Goal: Task Accomplishment & Management: Complete application form

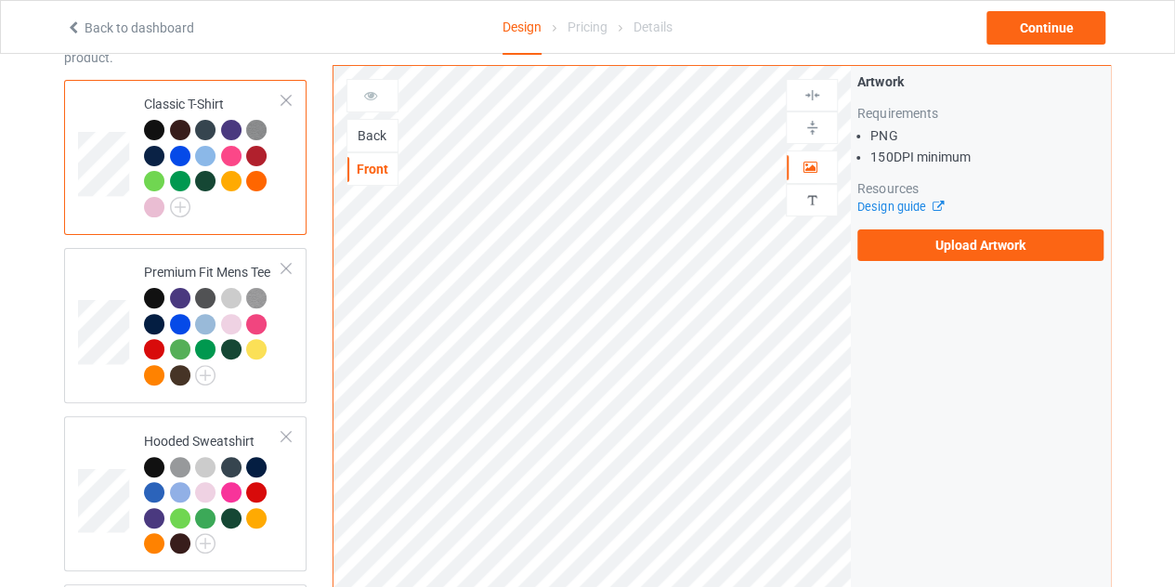
scroll to position [140, 0]
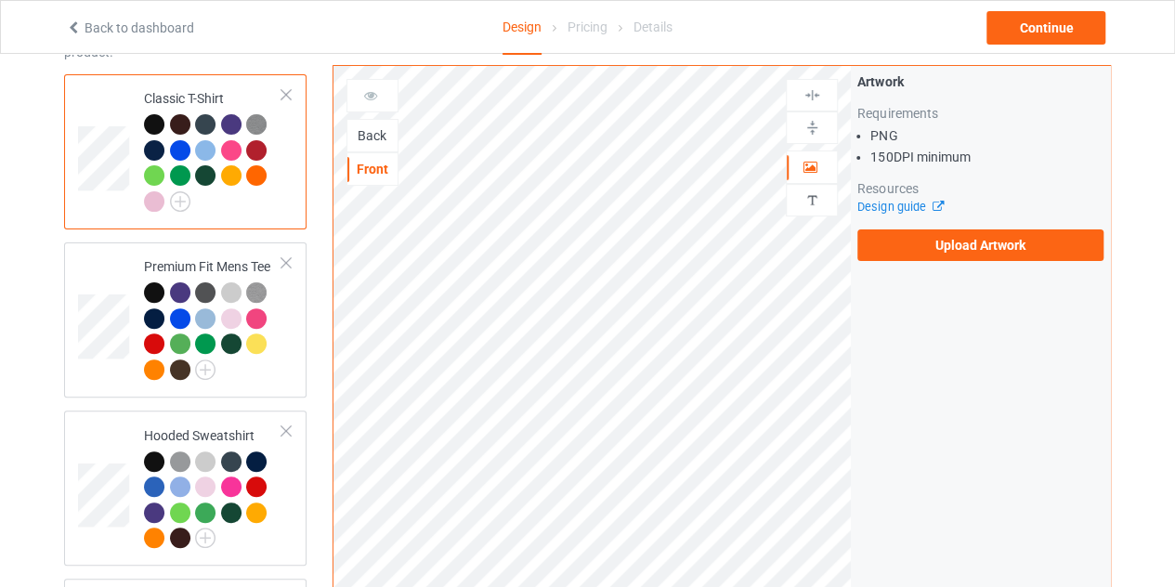
click at [365, 141] on div "Back" at bounding box center [372, 135] width 50 height 19
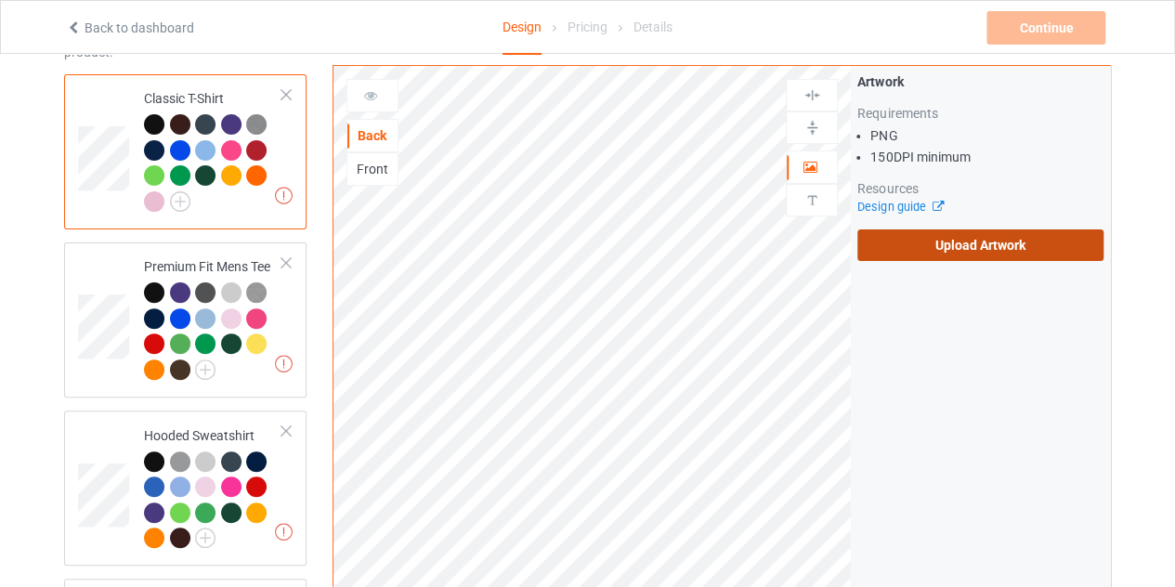
click at [979, 239] on label "Upload Artwork" at bounding box center [980, 245] width 246 height 32
click at [0, 0] on input "Upload Artwork" at bounding box center [0, 0] width 0 height 0
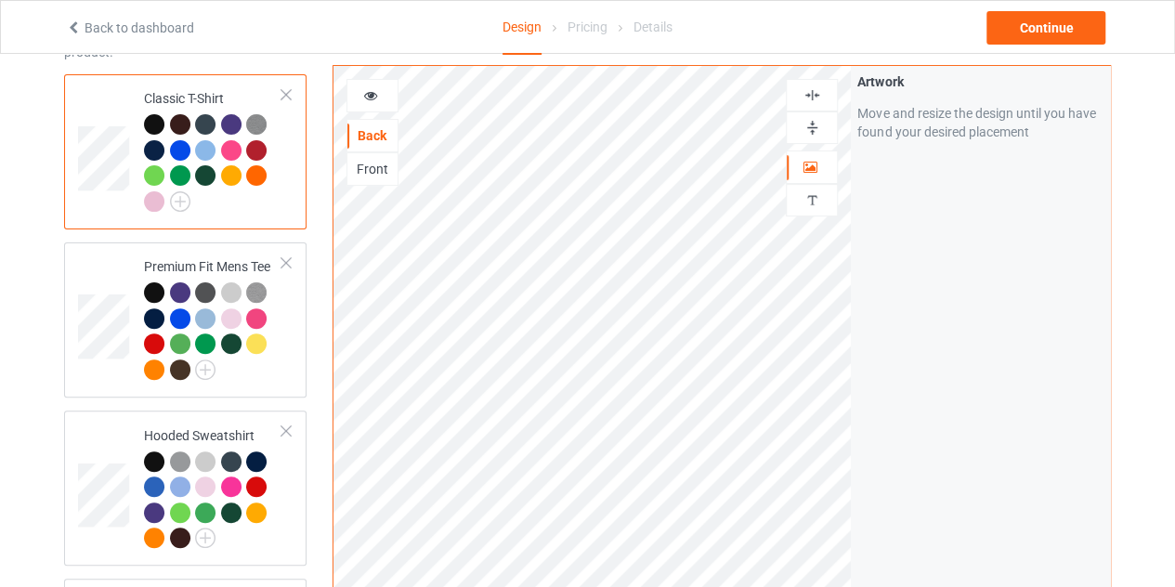
click at [379, 92] on div at bounding box center [372, 95] width 50 height 19
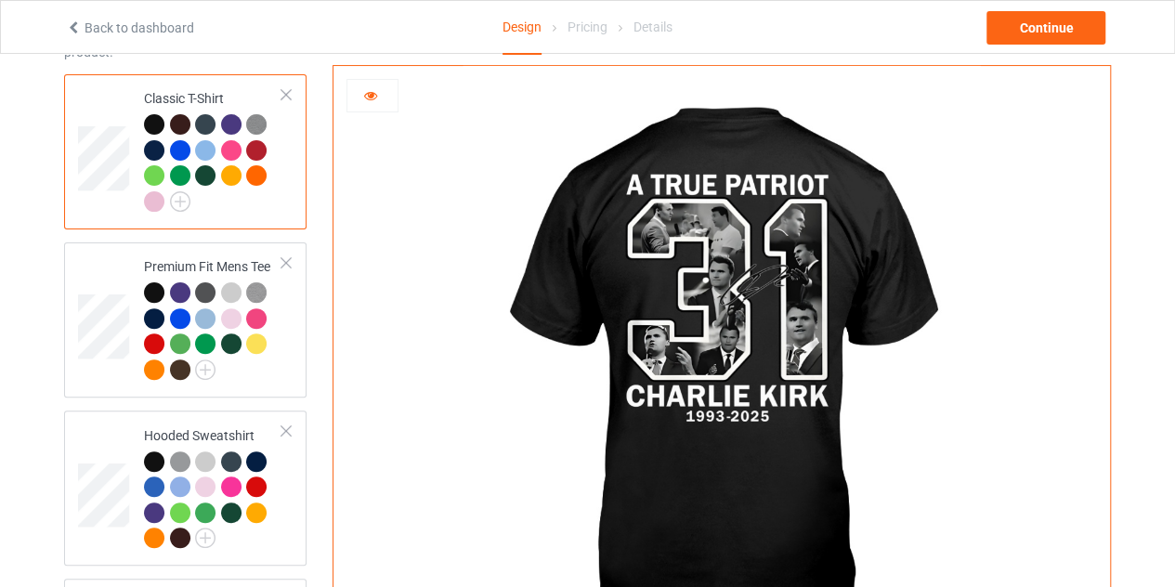
click at [368, 85] on div at bounding box center [372, 95] width 52 height 33
click at [372, 98] on icon at bounding box center [371, 92] width 16 height 13
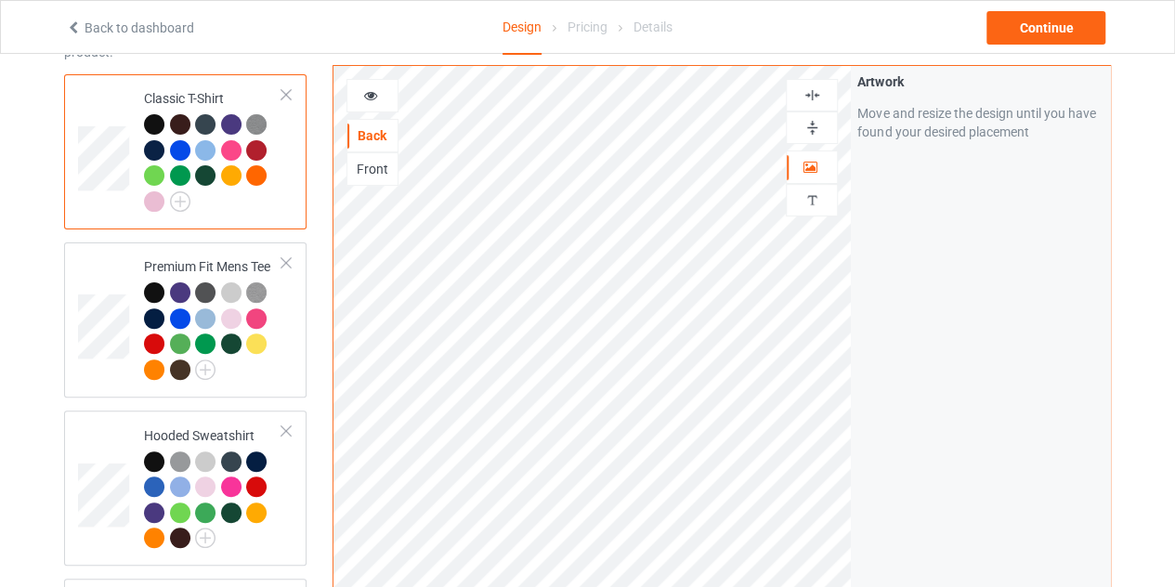
click at [365, 176] on div "Front" at bounding box center [372, 169] width 50 height 19
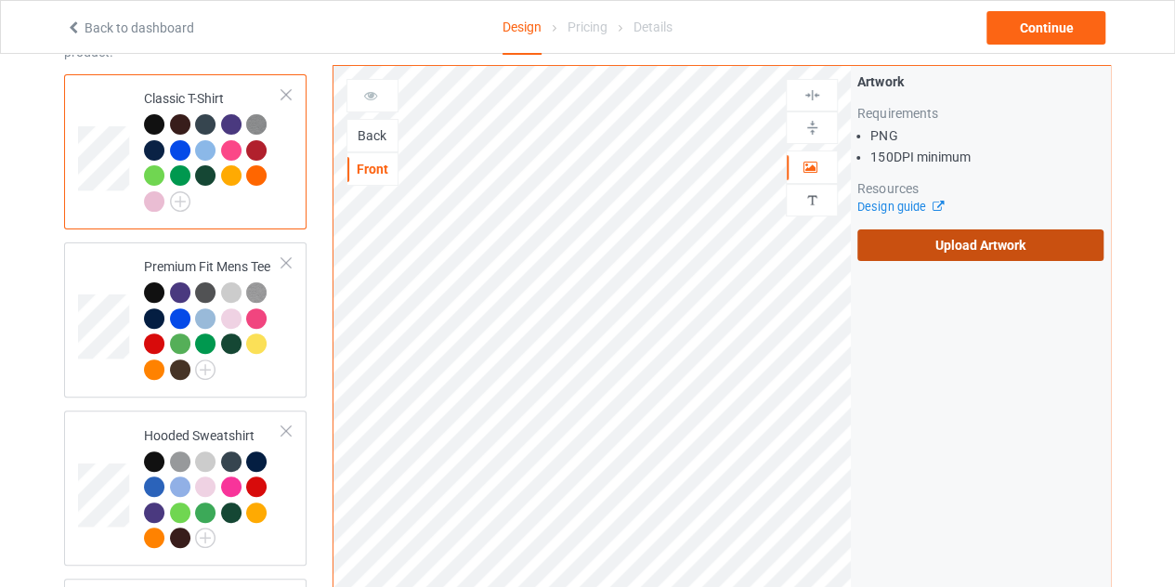
click at [986, 238] on label "Upload Artwork" at bounding box center [980, 245] width 246 height 32
click at [0, 0] on input "Upload Artwork" at bounding box center [0, 0] width 0 height 0
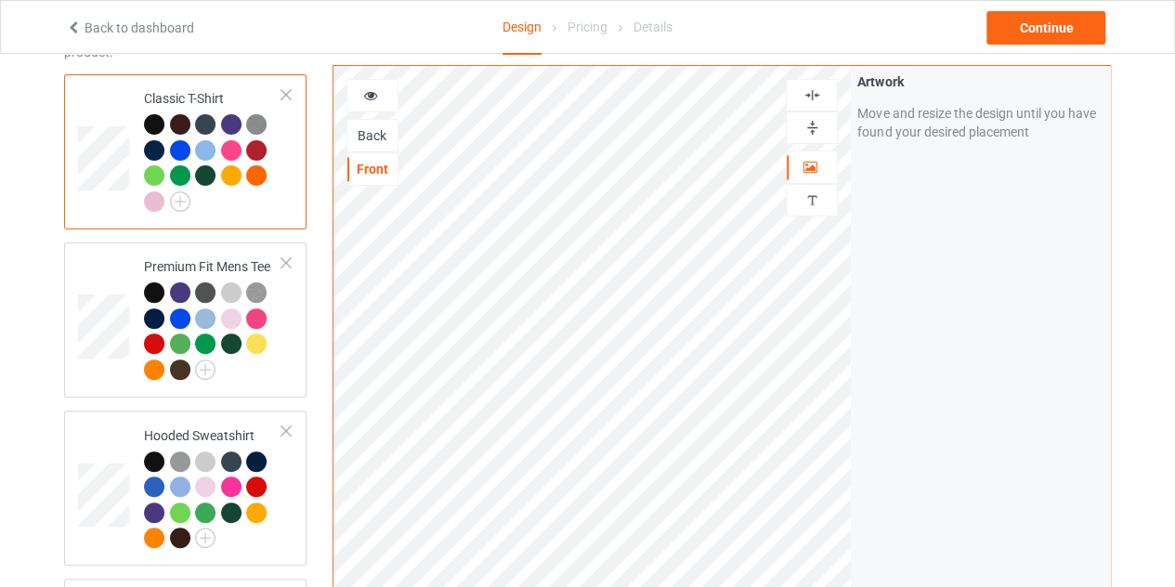
click at [375, 99] on icon at bounding box center [371, 92] width 16 height 13
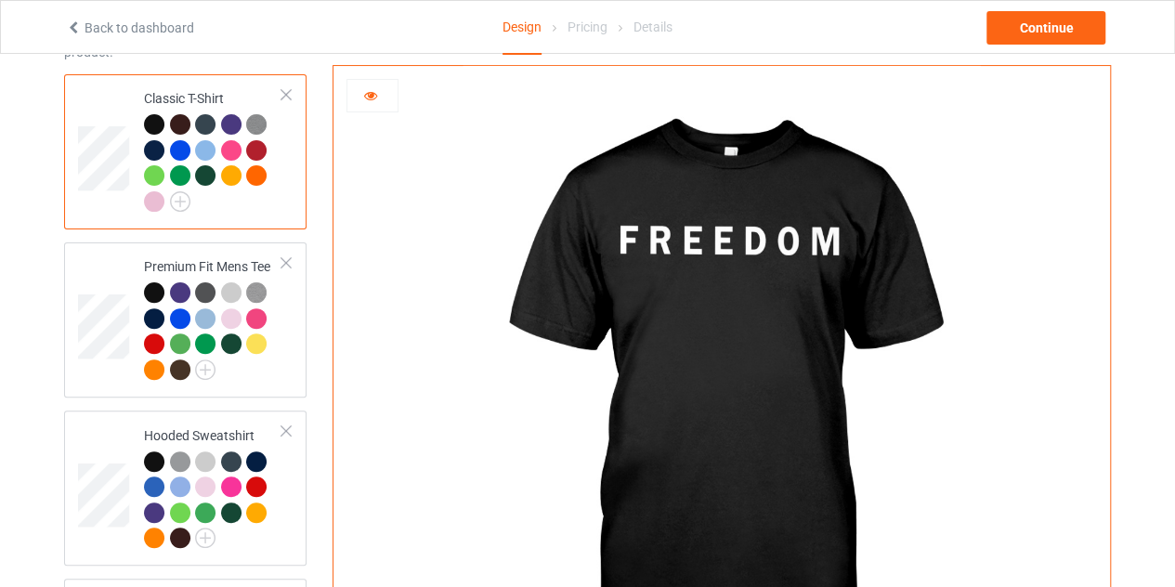
click at [364, 95] on icon at bounding box center [371, 92] width 16 height 13
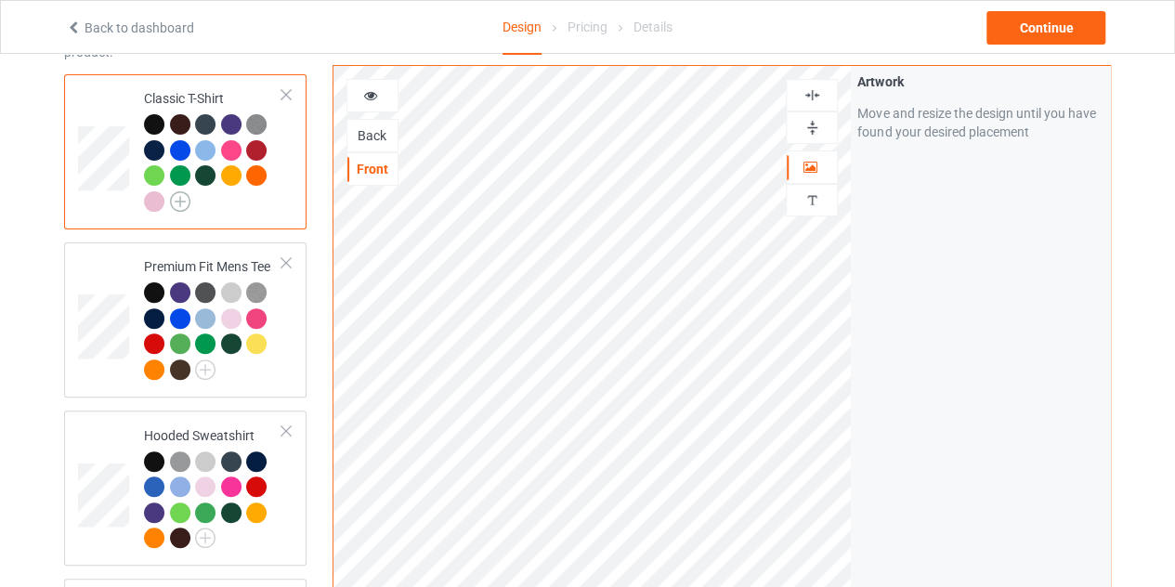
click at [182, 196] on img at bounding box center [180, 201] width 20 height 20
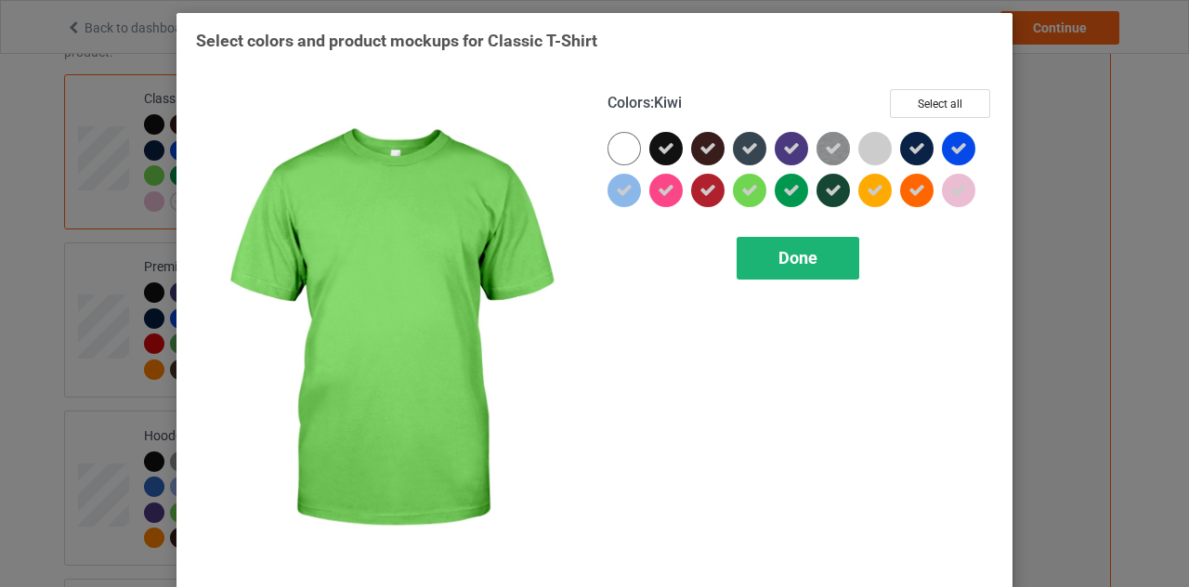
click at [801, 259] on span "Done" at bounding box center [797, 258] width 39 height 20
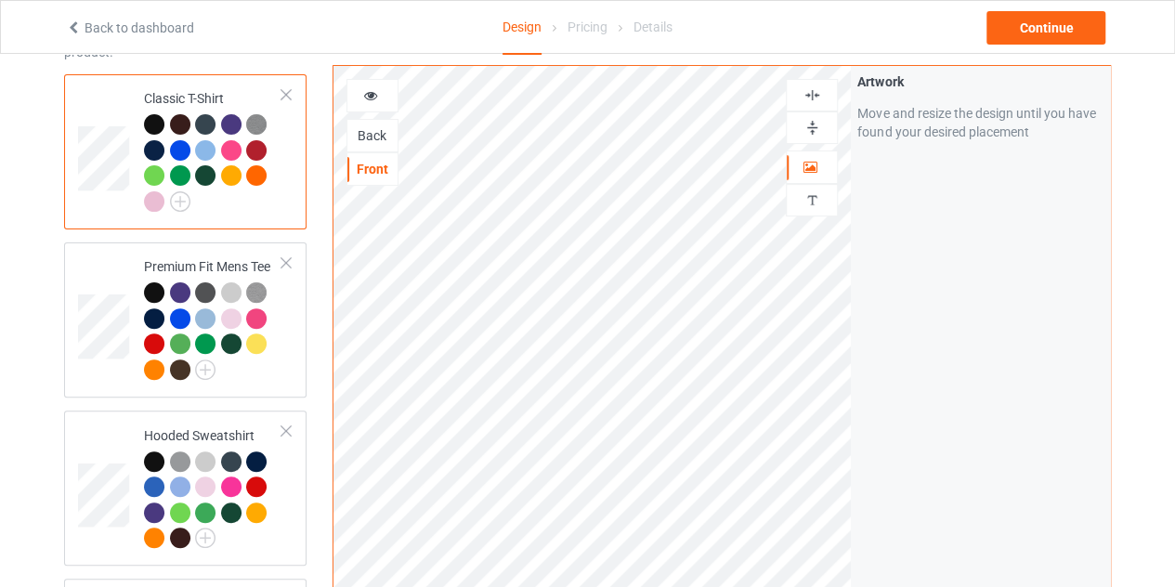
click at [250, 146] on div at bounding box center [256, 150] width 20 height 20
click at [374, 93] on icon at bounding box center [371, 92] width 16 height 13
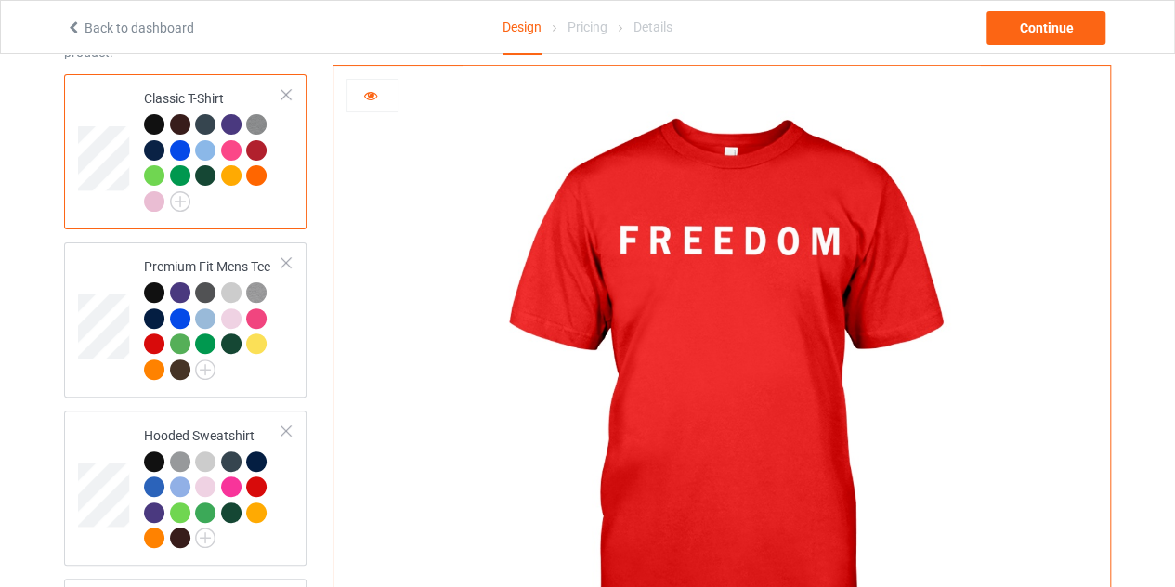
click at [374, 93] on icon at bounding box center [371, 92] width 16 height 13
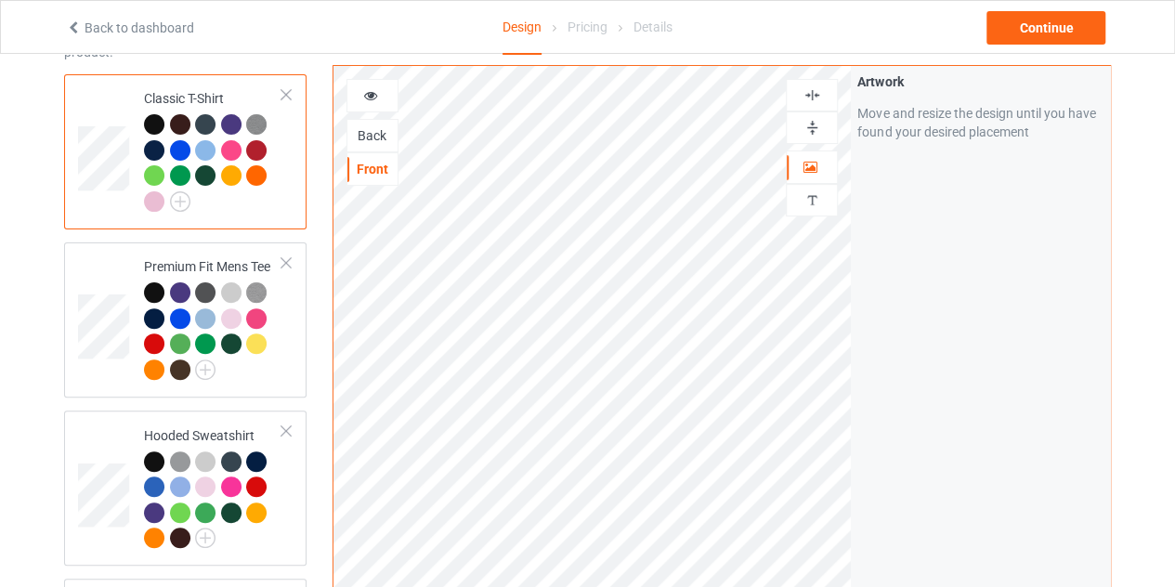
click at [377, 144] on div "Back" at bounding box center [372, 135] width 52 height 33
click at [381, 133] on div "Back" at bounding box center [372, 135] width 50 height 19
click at [375, 99] on icon at bounding box center [371, 92] width 16 height 13
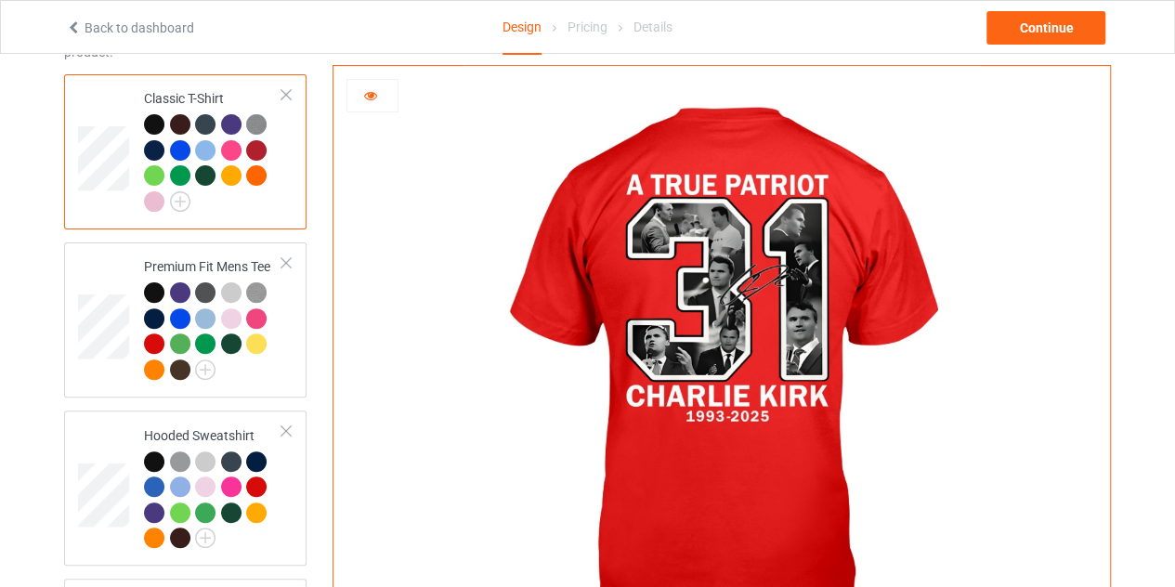
click at [375, 99] on icon at bounding box center [371, 92] width 16 height 13
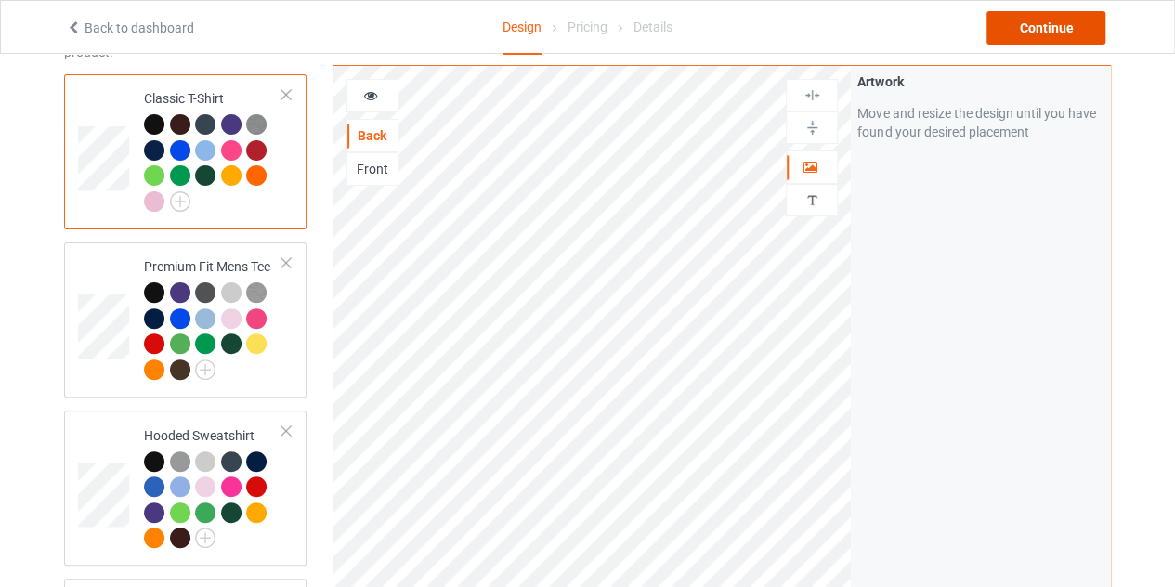
click at [1063, 23] on div "Continue" at bounding box center [1045, 27] width 119 height 33
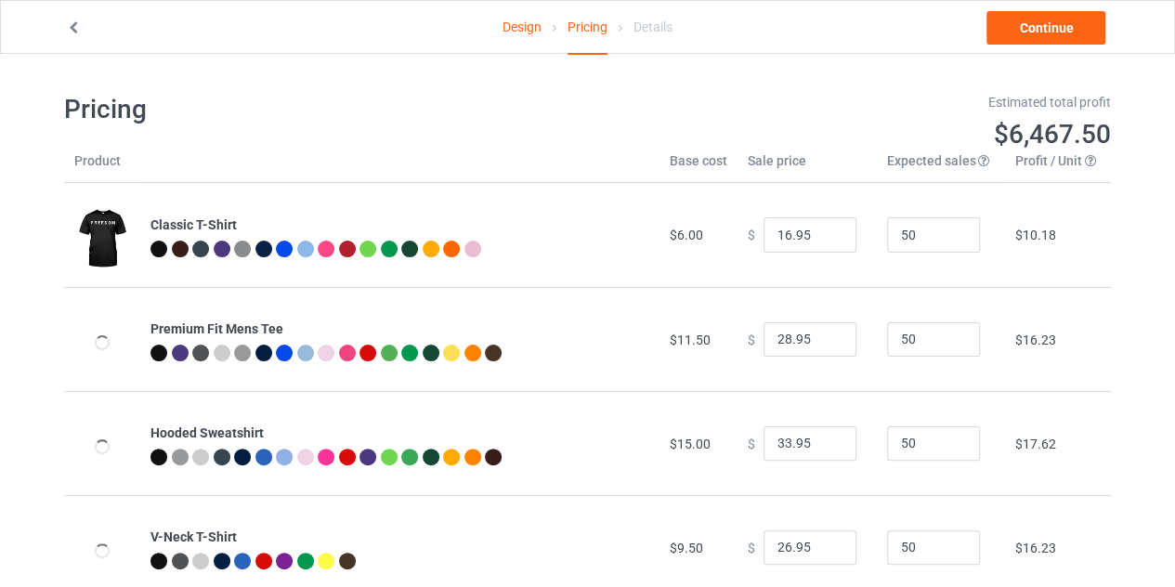
type input "26.95"
type input "32.95"
type input "46.95"
type input "30.95"
type input "31.95"
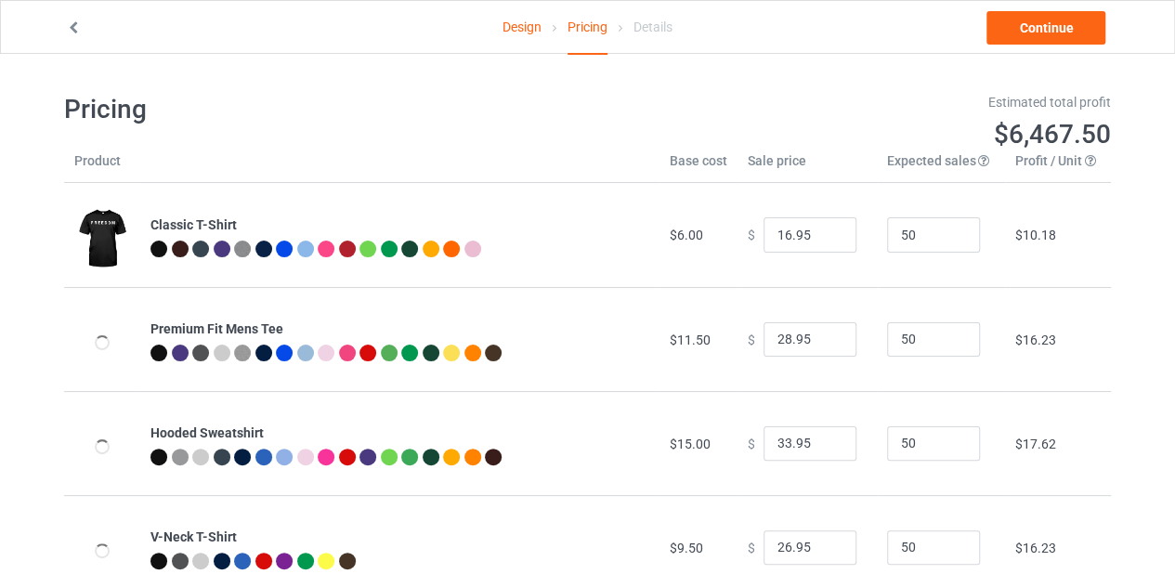
type input "26.95"
type input "39.95"
type input "26.95"
click at [823, 241] on input "25.95" at bounding box center [810, 234] width 93 height 35
click at [823, 241] on input "24.95" at bounding box center [810, 234] width 93 height 35
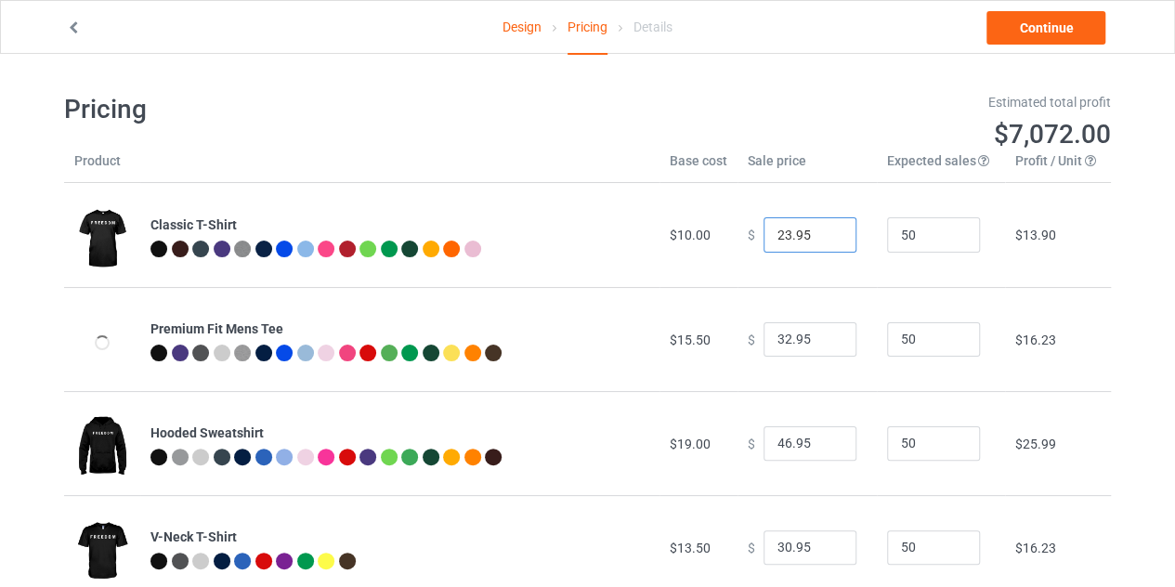
click at [823, 241] on input "23.95" at bounding box center [810, 234] width 93 height 35
click at [823, 241] on input "22.95" at bounding box center [810, 234] width 93 height 35
click at [823, 241] on input "21.95" at bounding box center [810, 234] width 93 height 35
click at [823, 241] on input "20.95" at bounding box center [810, 234] width 93 height 35
click at [823, 241] on input "19.95" at bounding box center [810, 234] width 93 height 35
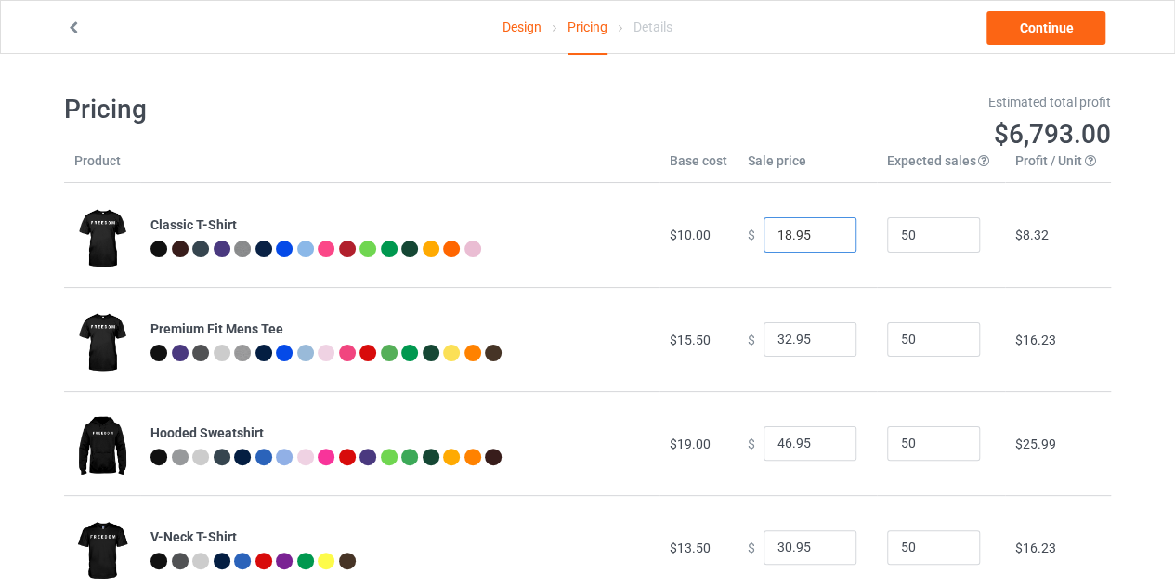
click at [823, 241] on input "18.95" at bounding box center [810, 234] width 93 height 35
click at [823, 241] on input "17.95" at bounding box center [810, 234] width 93 height 35
click at [823, 241] on input "16.95" at bounding box center [810, 234] width 93 height 35
click at [823, 228] on input "17.95" at bounding box center [810, 234] width 93 height 35
click at [823, 239] on input "16.95" at bounding box center [810, 234] width 93 height 35
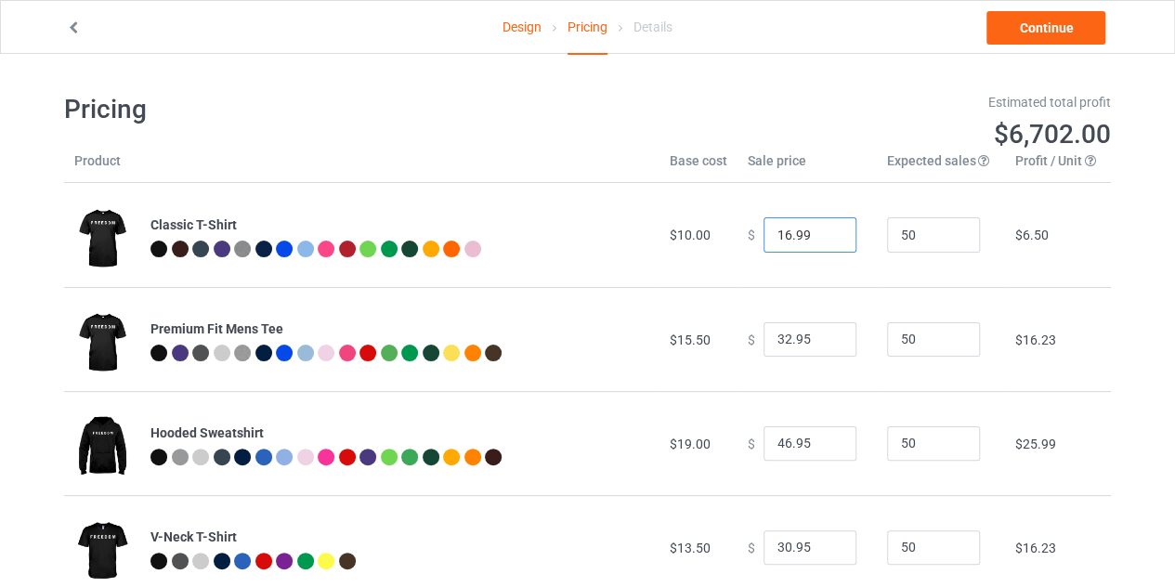
type input "16.99"
click at [824, 343] on input "31.95" at bounding box center [810, 339] width 93 height 35
click at [824, 343] on input "30.95" at bounding box center [810, 339] width 93 height 35
click at [824, 343] on input "29.95" at bounding box center [810, 339] width 93 height 35
click at [824, 343] on input "28.95" at bounding box center [810, 339] width 93 height 35
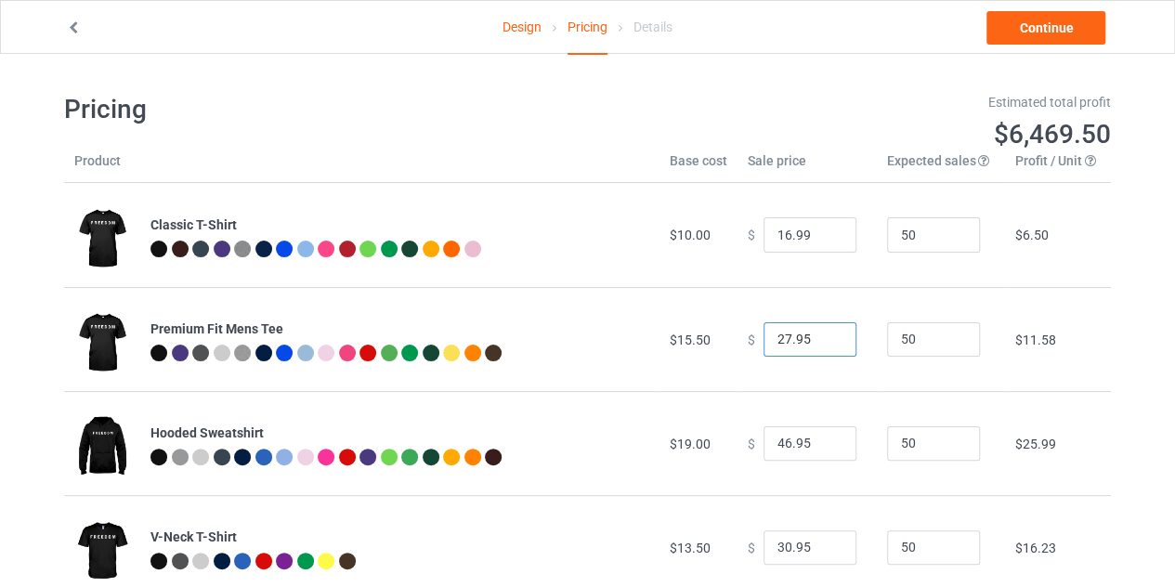
click at [824, 343] on input "27.95" at bounding box center [810, 339] width 93 height 35
click at [824, 343] on input "26.95" at bounding box center [810, 339] width 93 height 35
click at [824, 343] on input "25.95" at bounding box center [810, 339] width 93 height 35
click at [824, 343] on input "24.95" at bounding box center [810, 339] width 93 height 35
click at [824, 343] on input "23.95" at bounding box center [810, 339] width 93 height 35
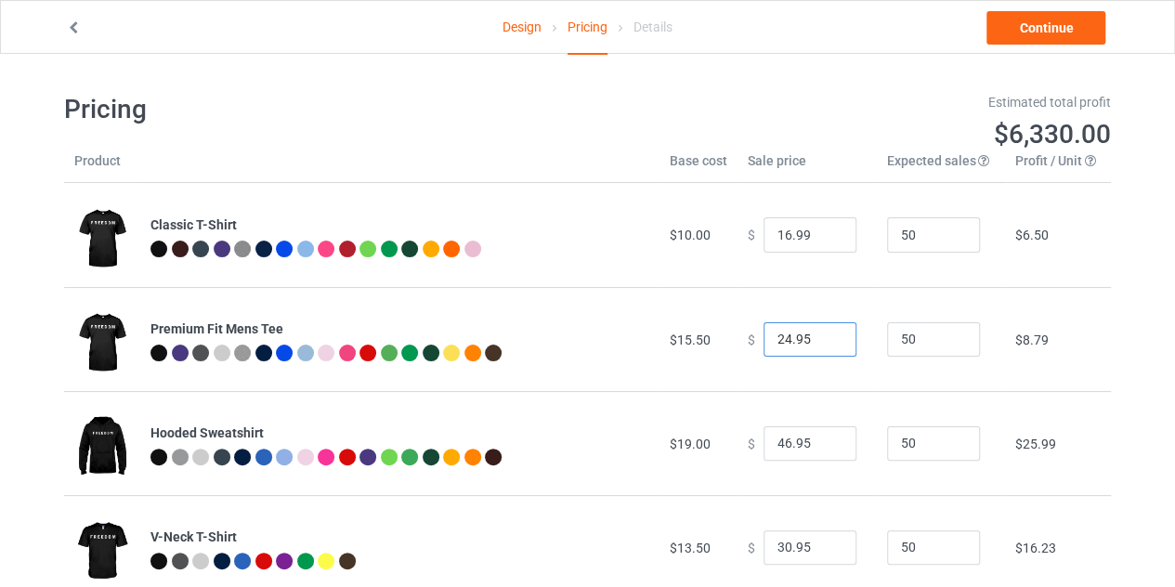
click at [824, 336] on input "24.95" at bounding box center [810, 339] width 93 height 35
click at [824, 336] on input "25.95" at bounding box center [810, 339] width 93 height 35
click at [823, 341] on input "24.95" at bounding box center [810, 339] width 93 height 35
click at [823, 341] on input "23.95" at bounding box center [810, 339] width 93 height 35
click at [823, 341] on input "22.95" at bounding box center [810, 339] width 93 height 35
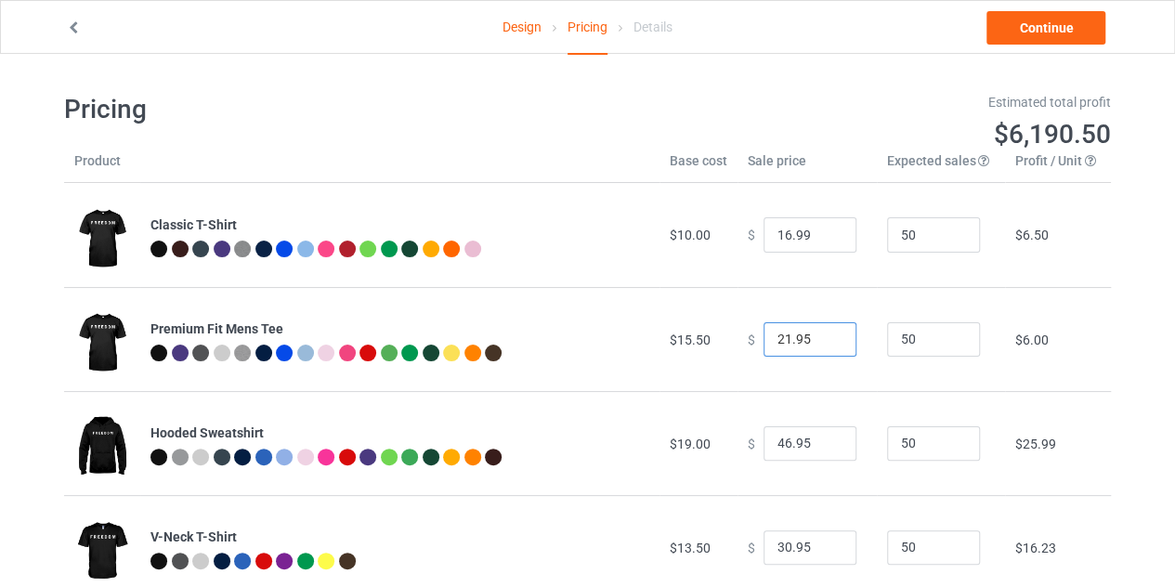
type input "21.95"
click at [823, 341] on input "21.95" at bounding box center [810, 339] width 93 height 35
click at [819, 447] on input "45.95" at bounding box center [810, 443] width 93 height 35
click at [819, 447] on input "44.95" at bounding box center [810, 443] width 93 height 35
click at [819, 447] on input "43.95" at bounding box center [810, 443] width 93 height 35
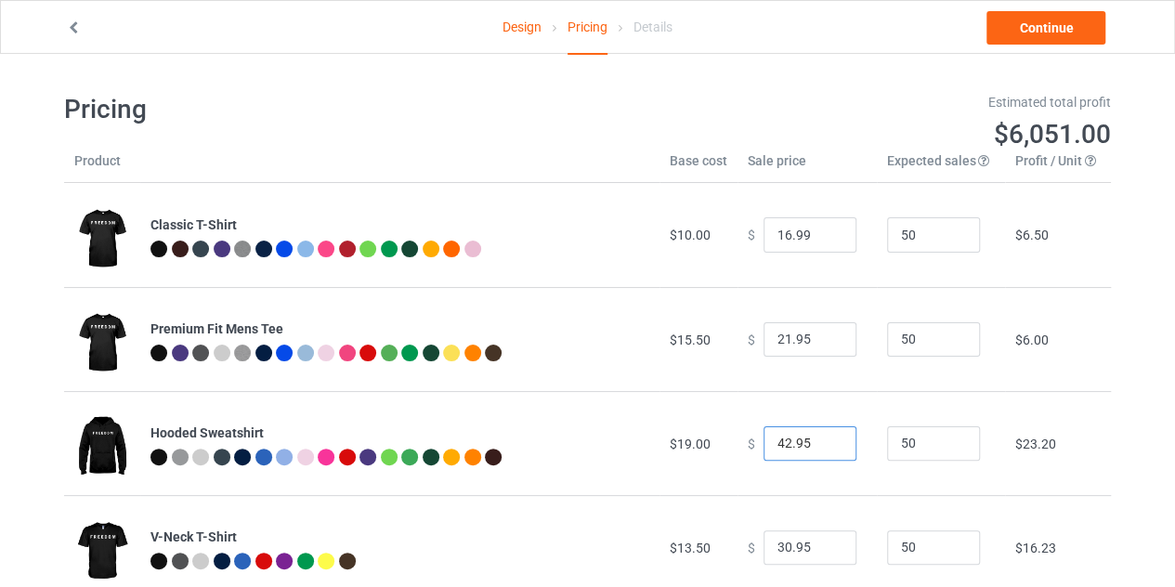
click at [819, 447] on input "42.95" at bounding box center [810, 443] width 93 height 35
click at [819, 447] on input "41.95" at bounding box center [810, 443] width 93 height 35
click at [819, 447] on input "40.95" at bounding box center [810, 443] width 93 height 35
click at [819, 447] on input "39.95" at bounding box center [810, 443] width 93 height 35
click at [819, 447] on input "38.95" at bounding box center [810, 443] width 93 height 35
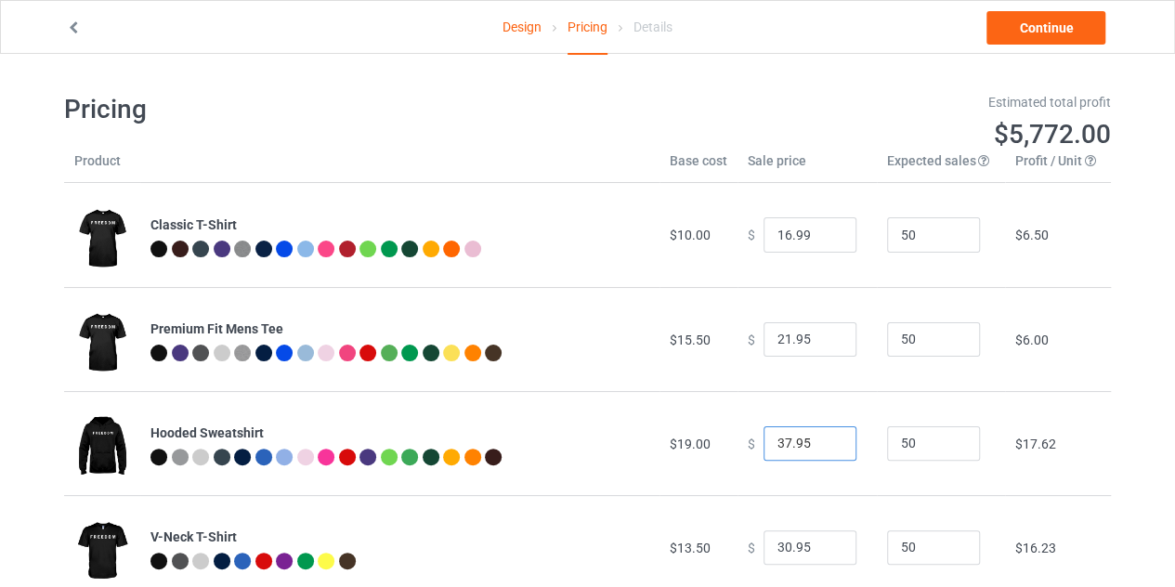
click at [819, 447] on input "37.95" at bounding box center [810, 443] width 93 height 35
click at [819, 447] on input "36.95" at bounding box center [810, 443] width 93 height 35
type input "35.95"
click at [819, 447] on input "35.95" at bounding box center [810, 443] width 93 height 35
click at [1012, 29] on link "Continue" at bounding box center [1045, 27] width 119 height 33
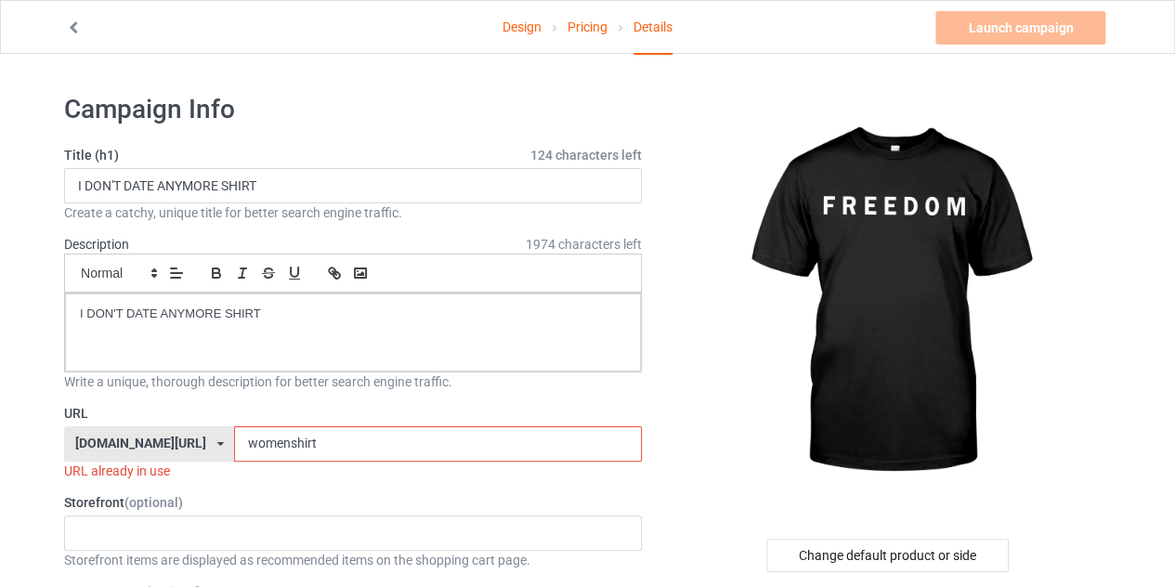
click at [379, 445] on input "womenshirt" at bounding box center [437, 443] width 407 height 35
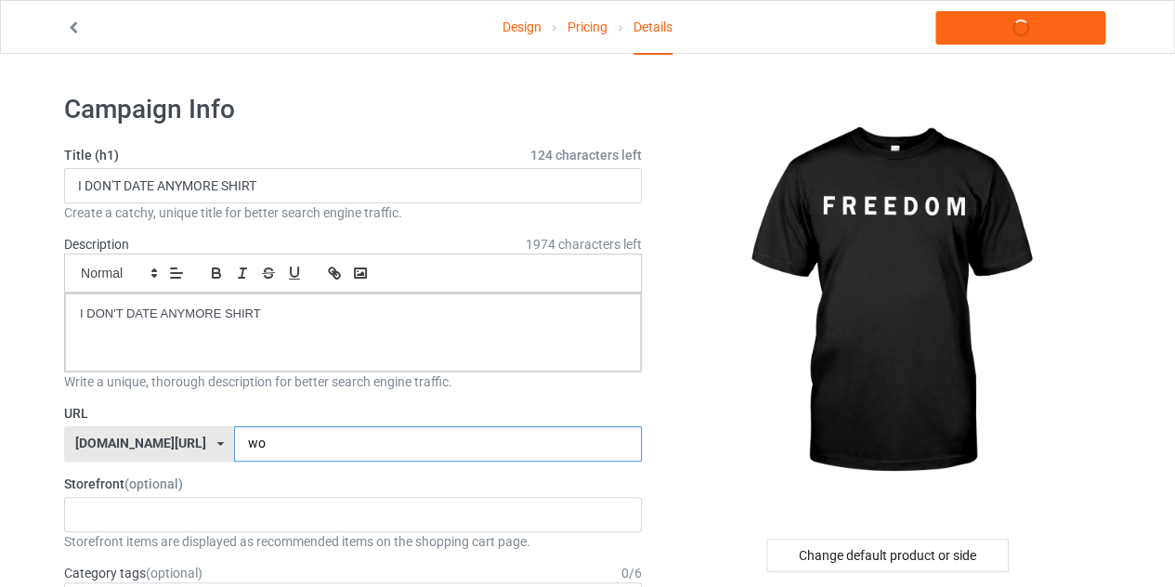
type input "w"
type input "FREEDOM"
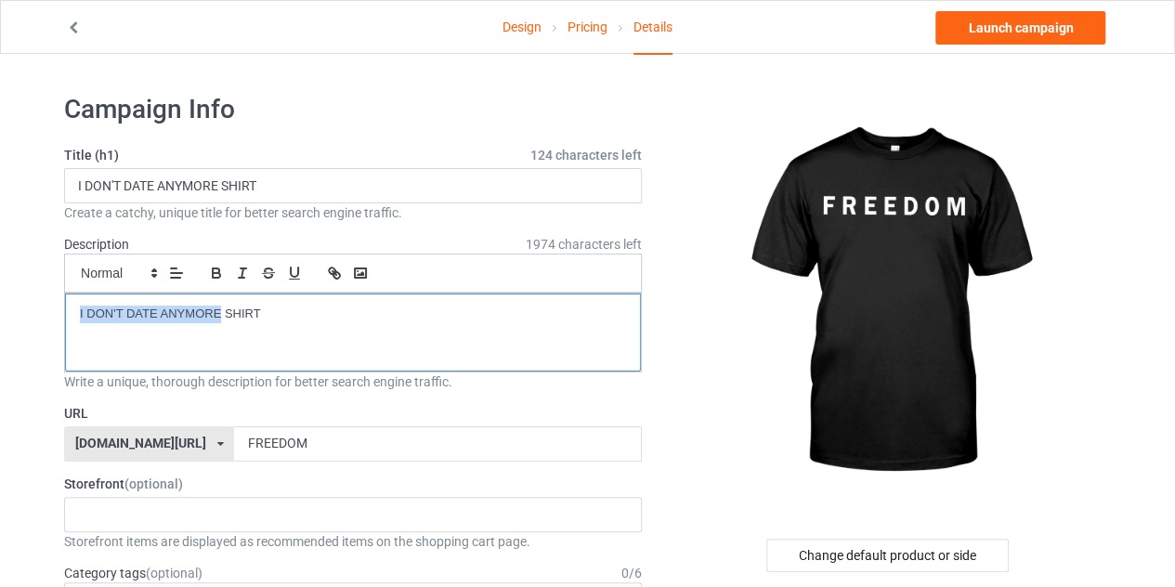
drag, startPoint x: 221, startPoint y: 305, endPoint x: 48, endPoint y: 309, distance: 172.8
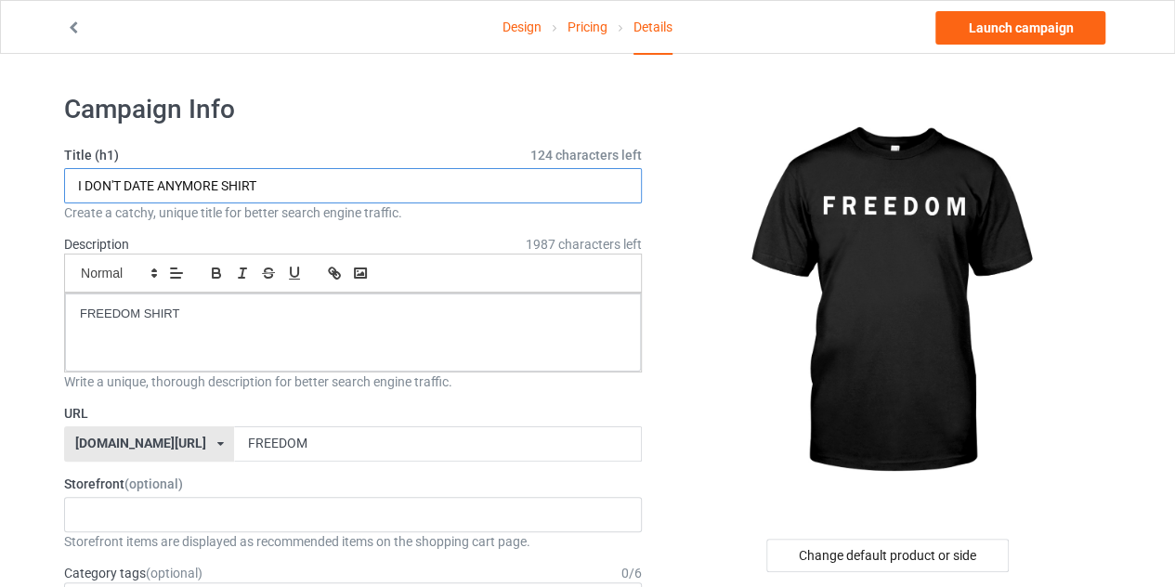
drag, startPoint x: 218, startPoint y: 187, endPoint x: 80, endPoint y: 192, distance: 138.5
click at [80, 192] on input "I DON'T DATE ANYMORE SHIRT" at bounding box center [353, 185] width 578 height 35
click at [81, 185] on input "IFREEDOM SHIRT" at bounding box center [353, 185] width 578 height 35
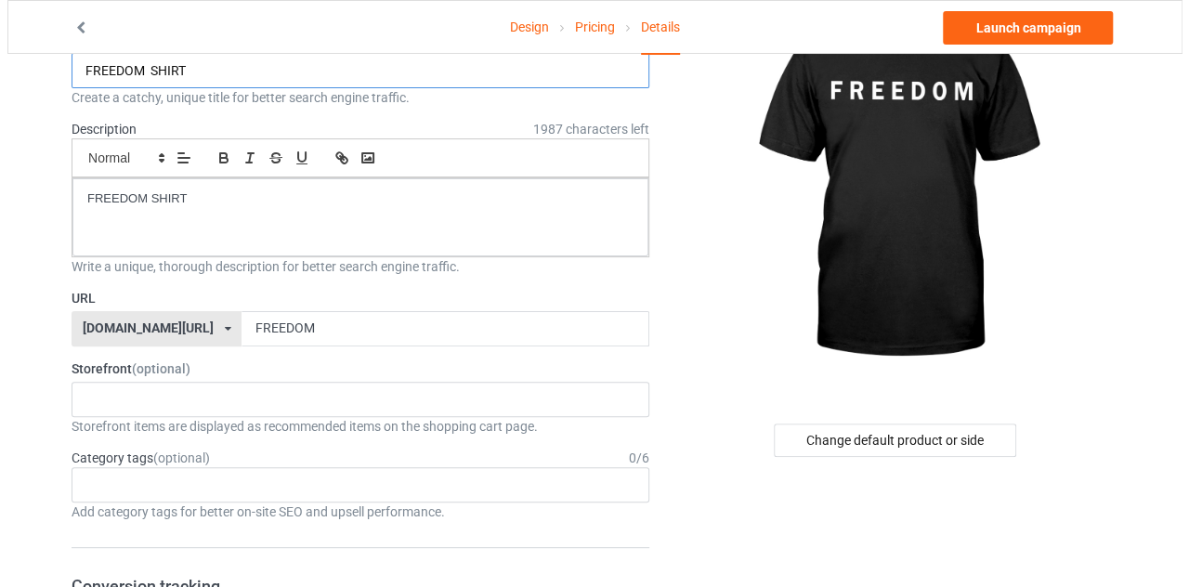
scroll to position [120, 0]
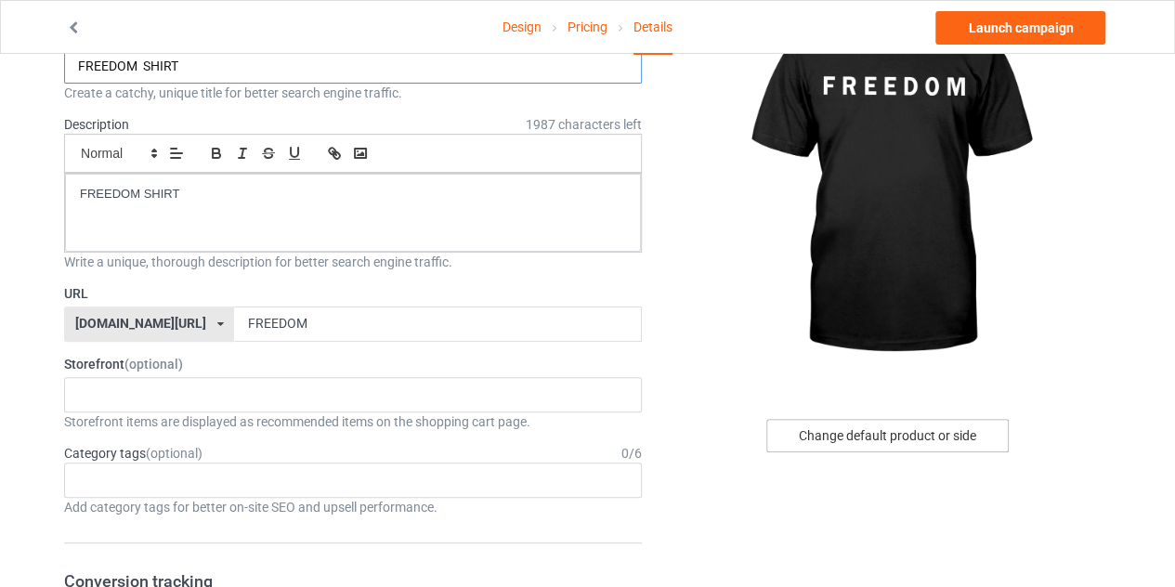
type input "FREEDOM SHIRT"
click at [846, 439] on div "Change default product or side" at bounding box center [887, 435] width 242 height 33
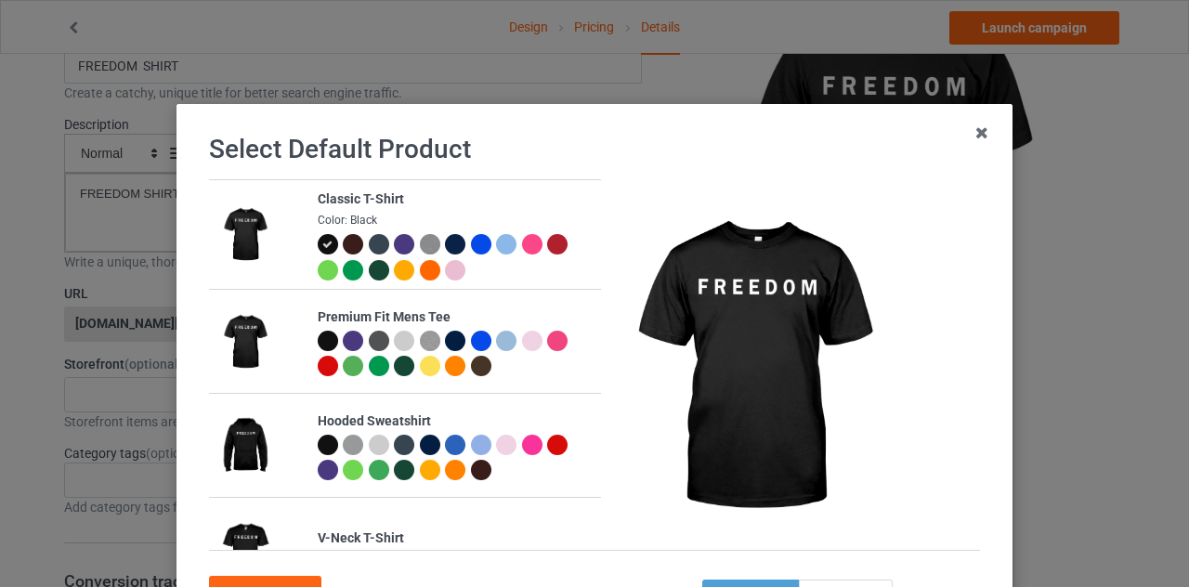
click at [547, 237] on div at bounding box center [557, 244] width 20 height 20
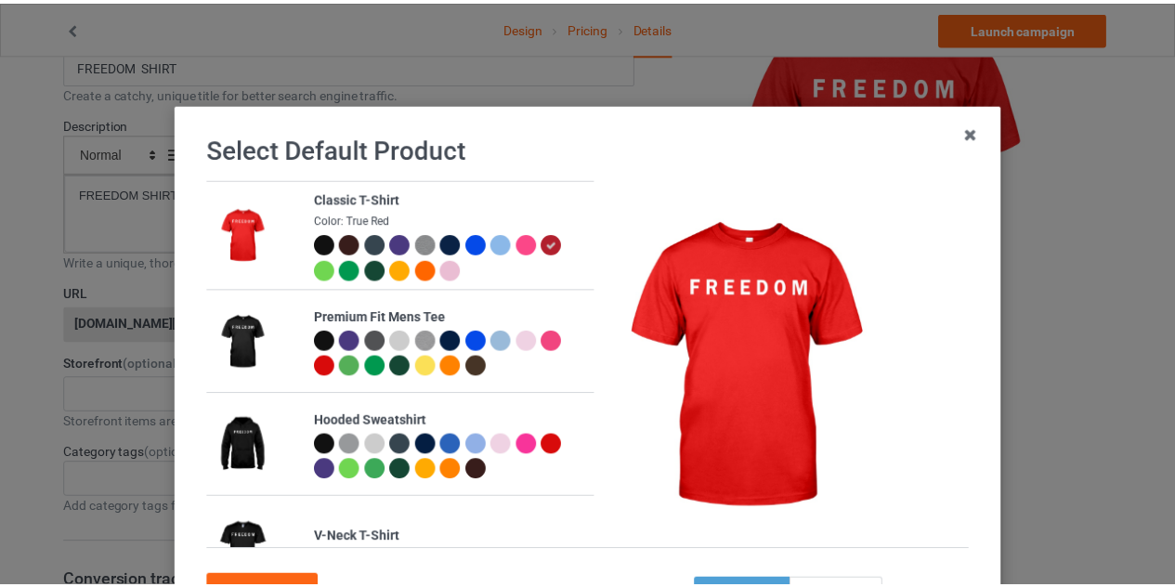
scroll to position [159, 0]
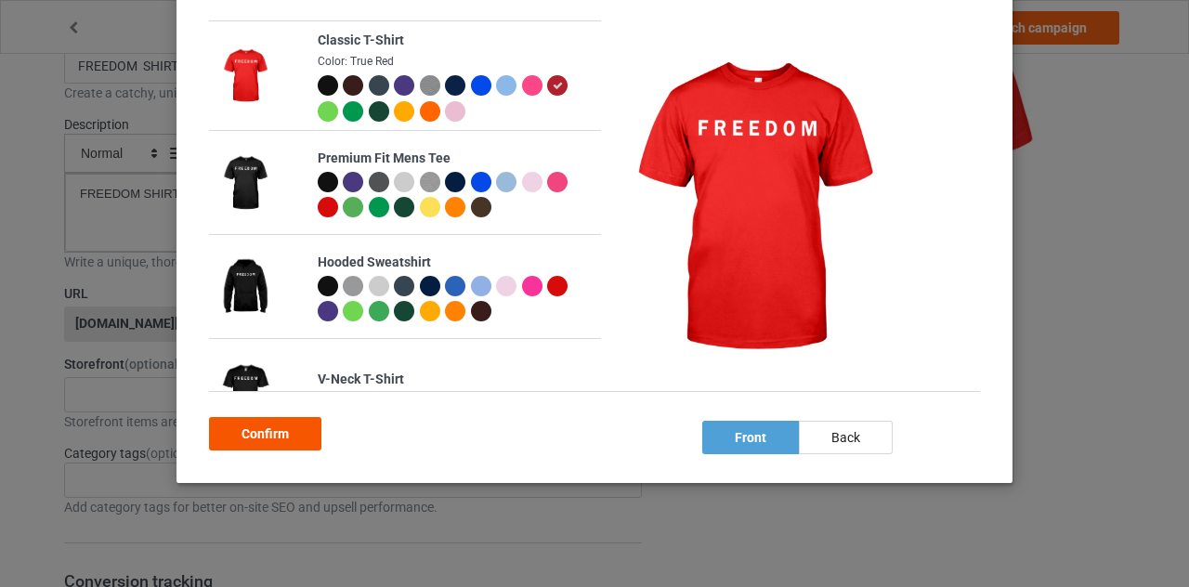
click at [294, 441] on div "Confirm" at bounding box center [265, 433] width 112 height 33
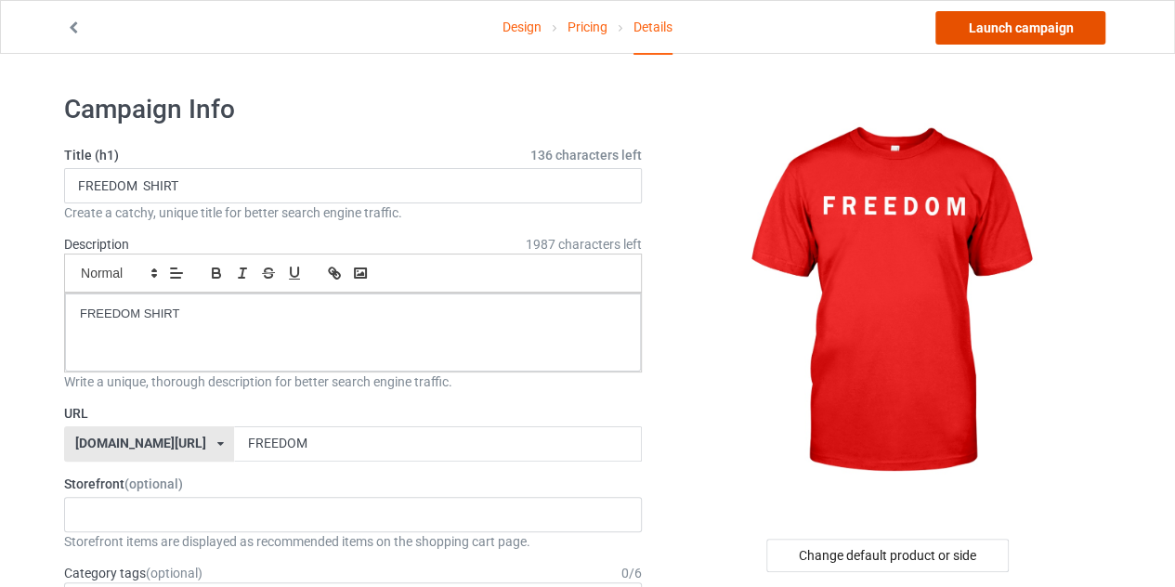
click at [1055, 33] on link "Launch campaign" at bounding box center [1020, 27] width 170 height 33
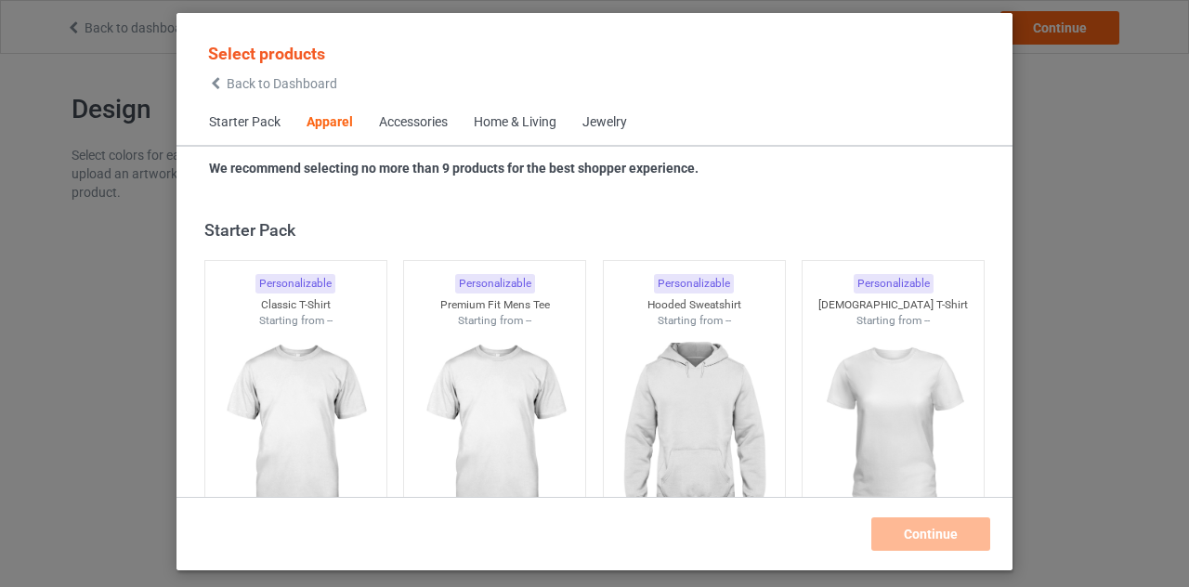
scroll to position [692, 0]
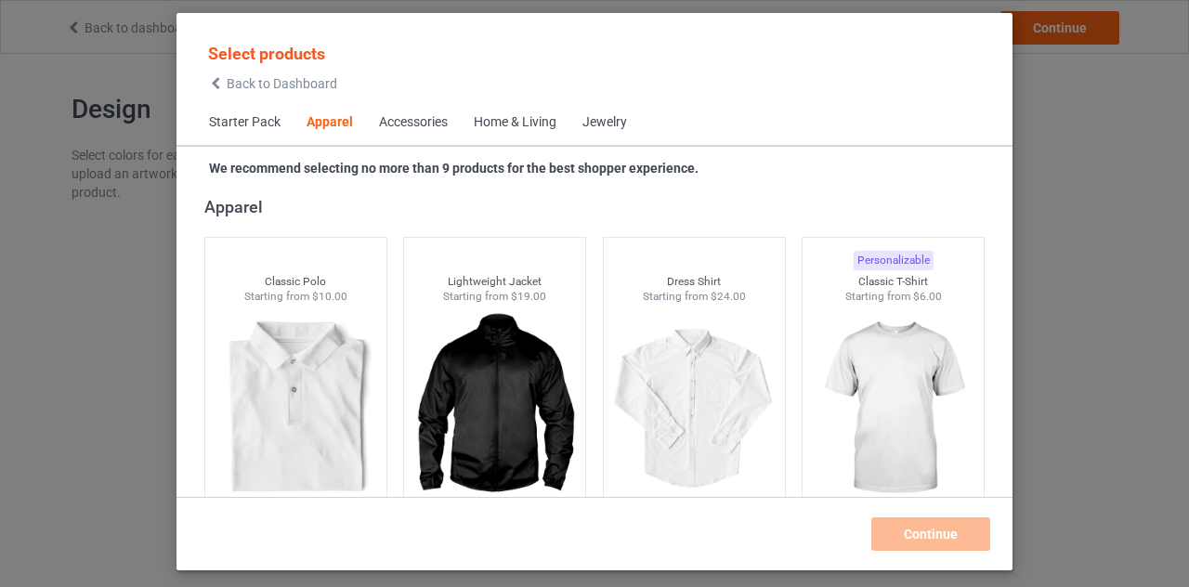
click at [217, 79] on icon at bounding box center [216, 83] width 16 height 13
